Goal: Information Seeking & Learning: Learn about a topic

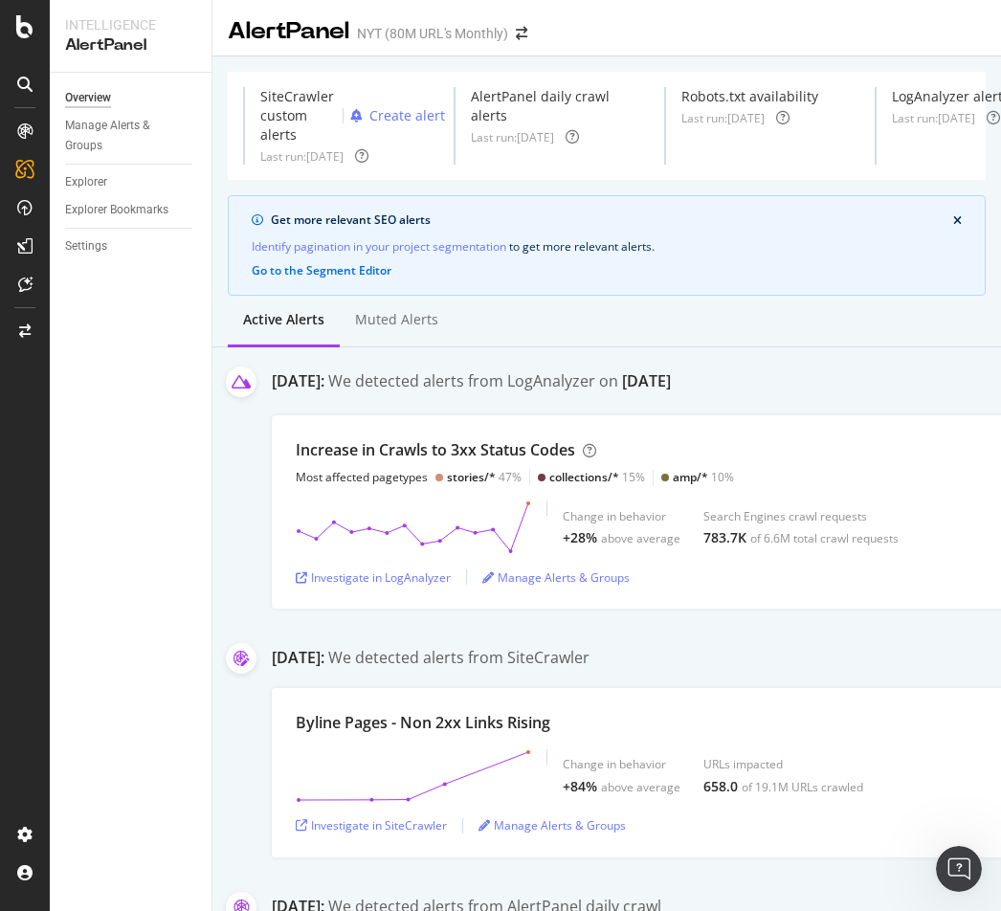
scroll to position [103, 0]
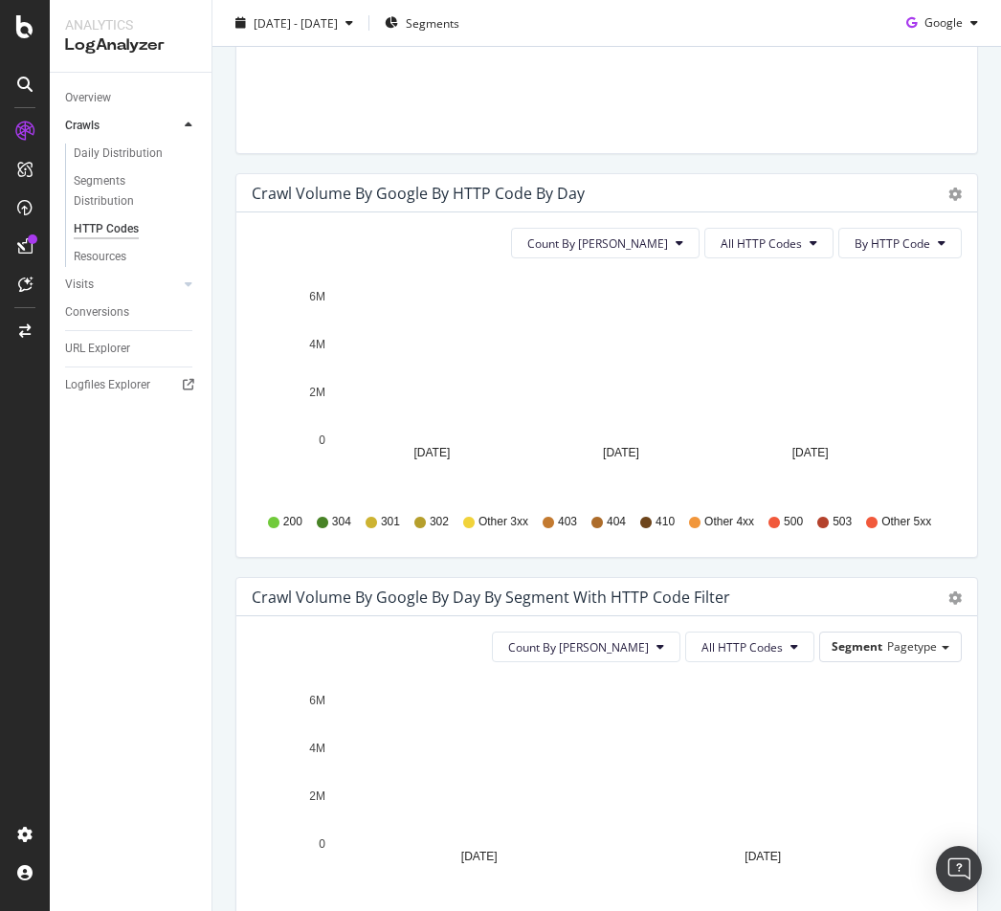
scroll to position [1095, 0]
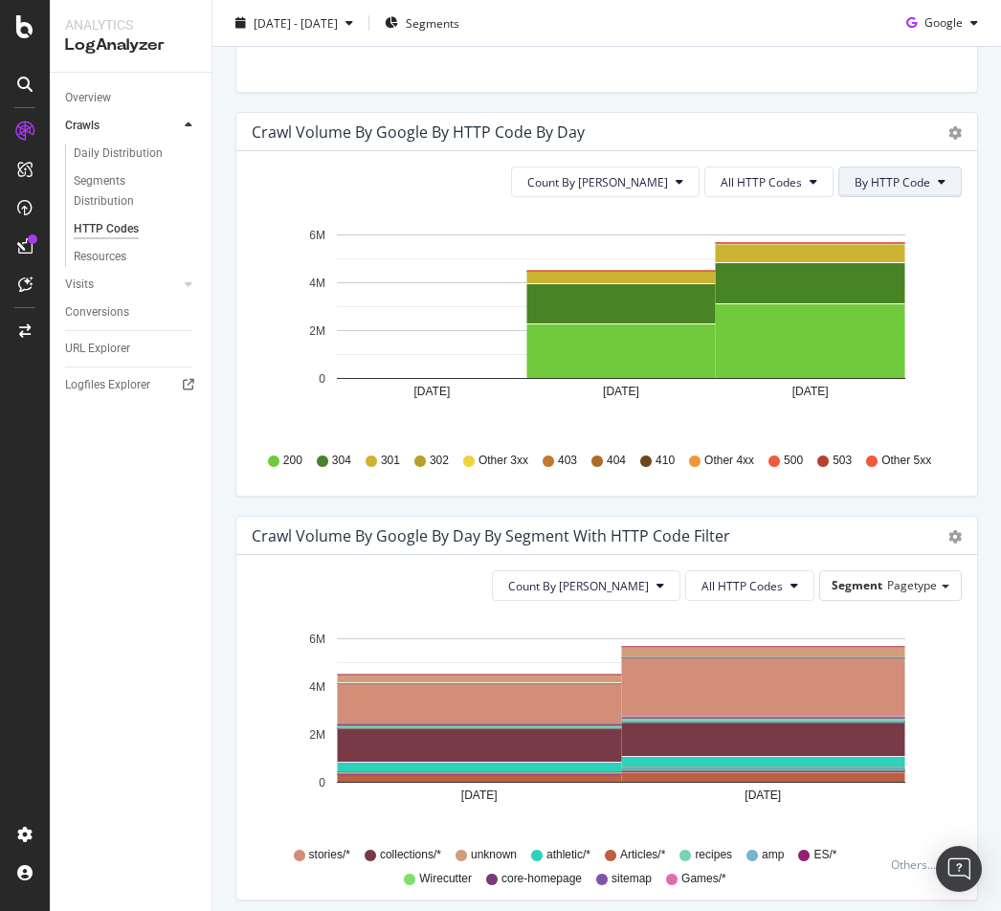
click at [924, 182] on span "By HTTP Code" at bounding box center [893, 182] width 76 height 16
click at [770, 185] on span "All HTTP Codes" at bounding box center [761, 182] width 81 height 16
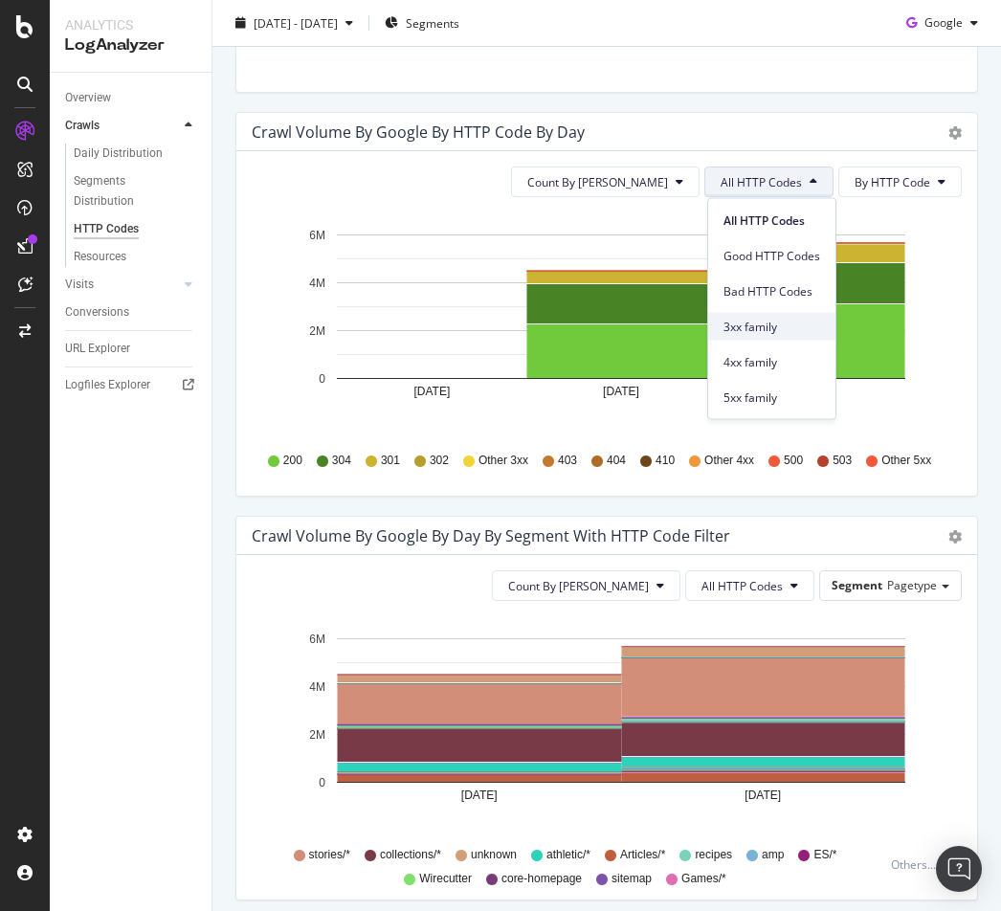
click at [756, 327] on span "3xx family" at bounding box center [772, 326] width 97 height 17
